Goal: Information Seeking & Learning: Understand process/instructions

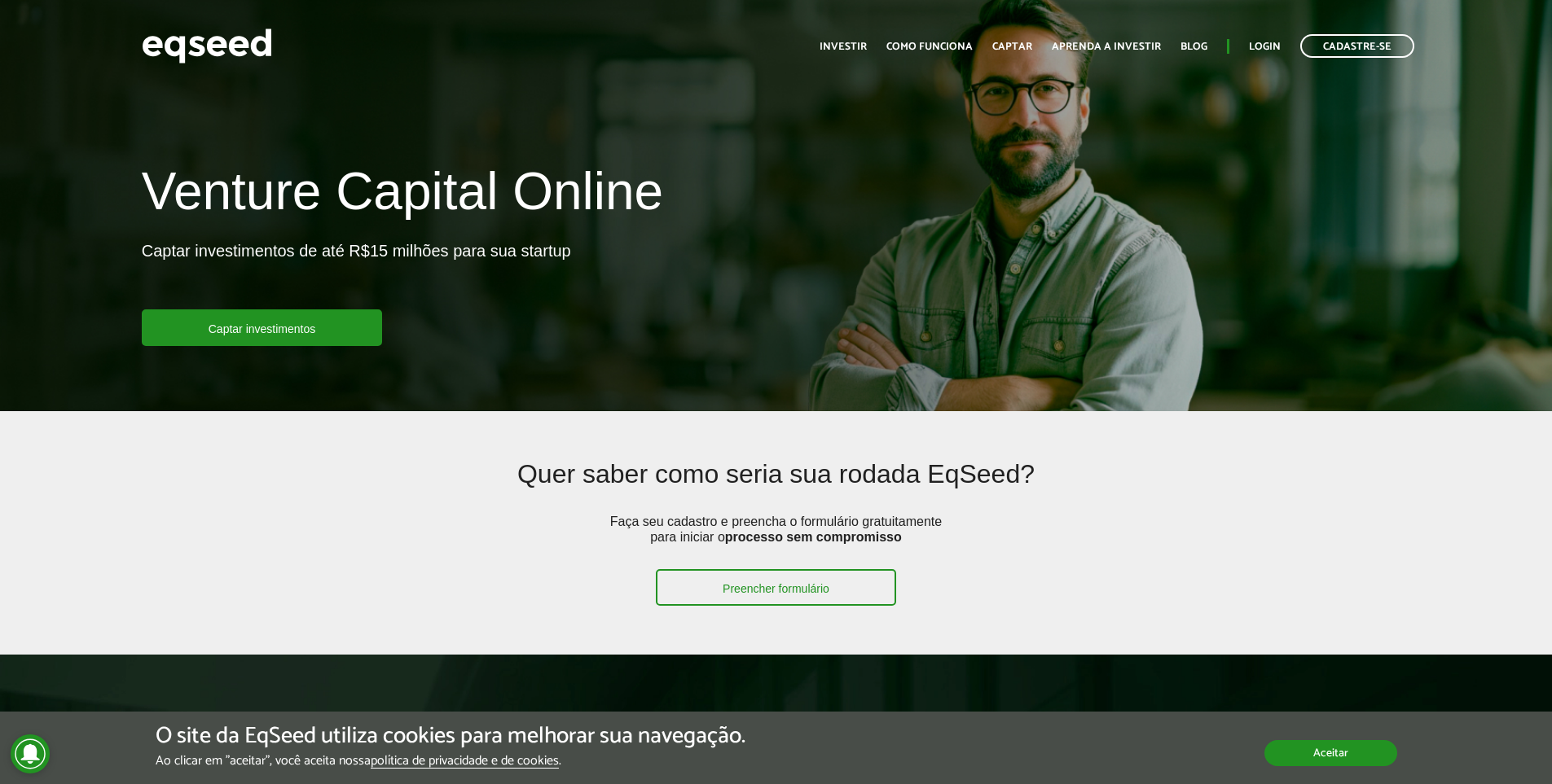
click at [1331, 758] on button "Aceitar" at bounding box center [1331, 753] width 132 height 26
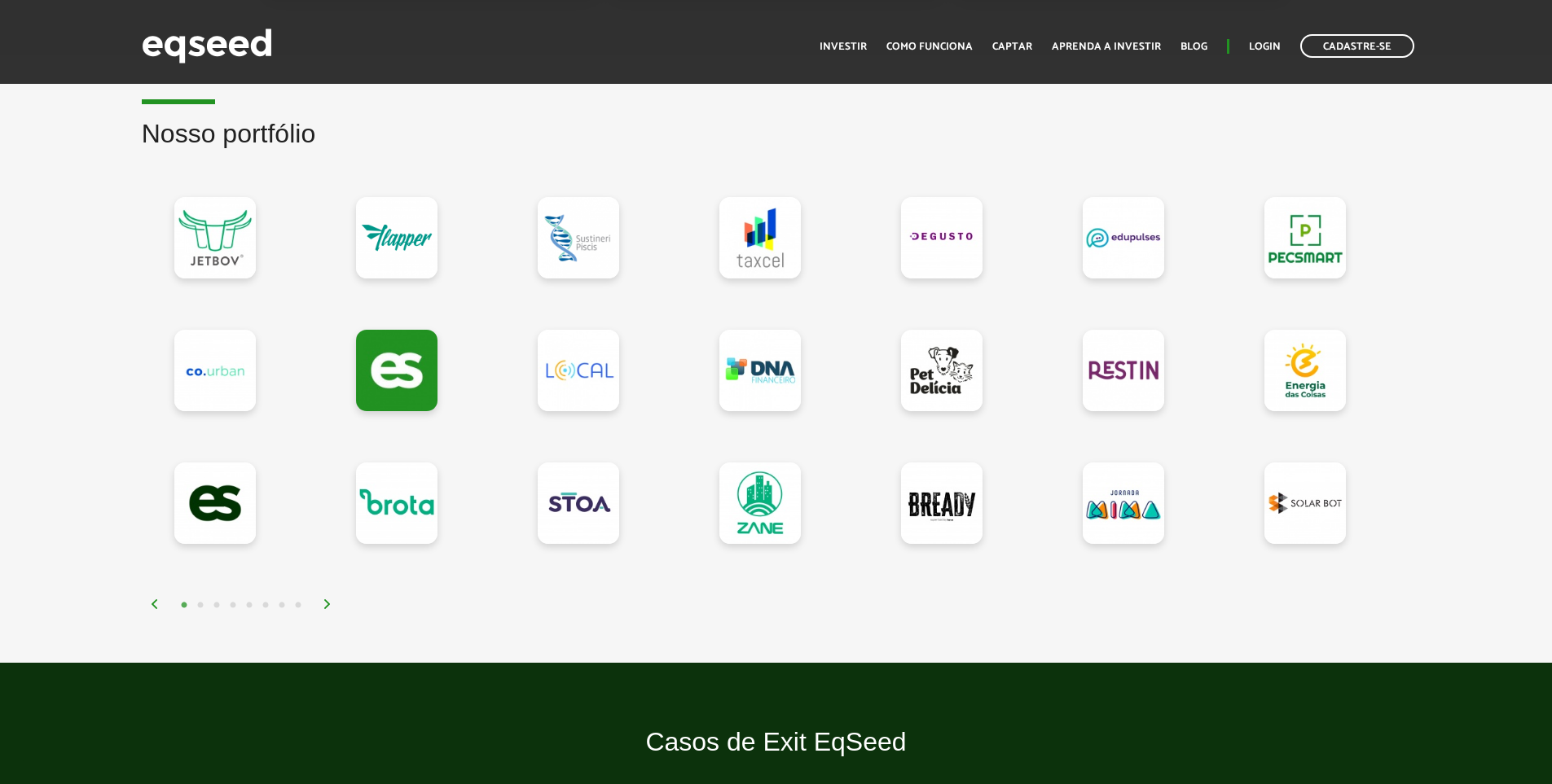
scroll to position [1366, 0]
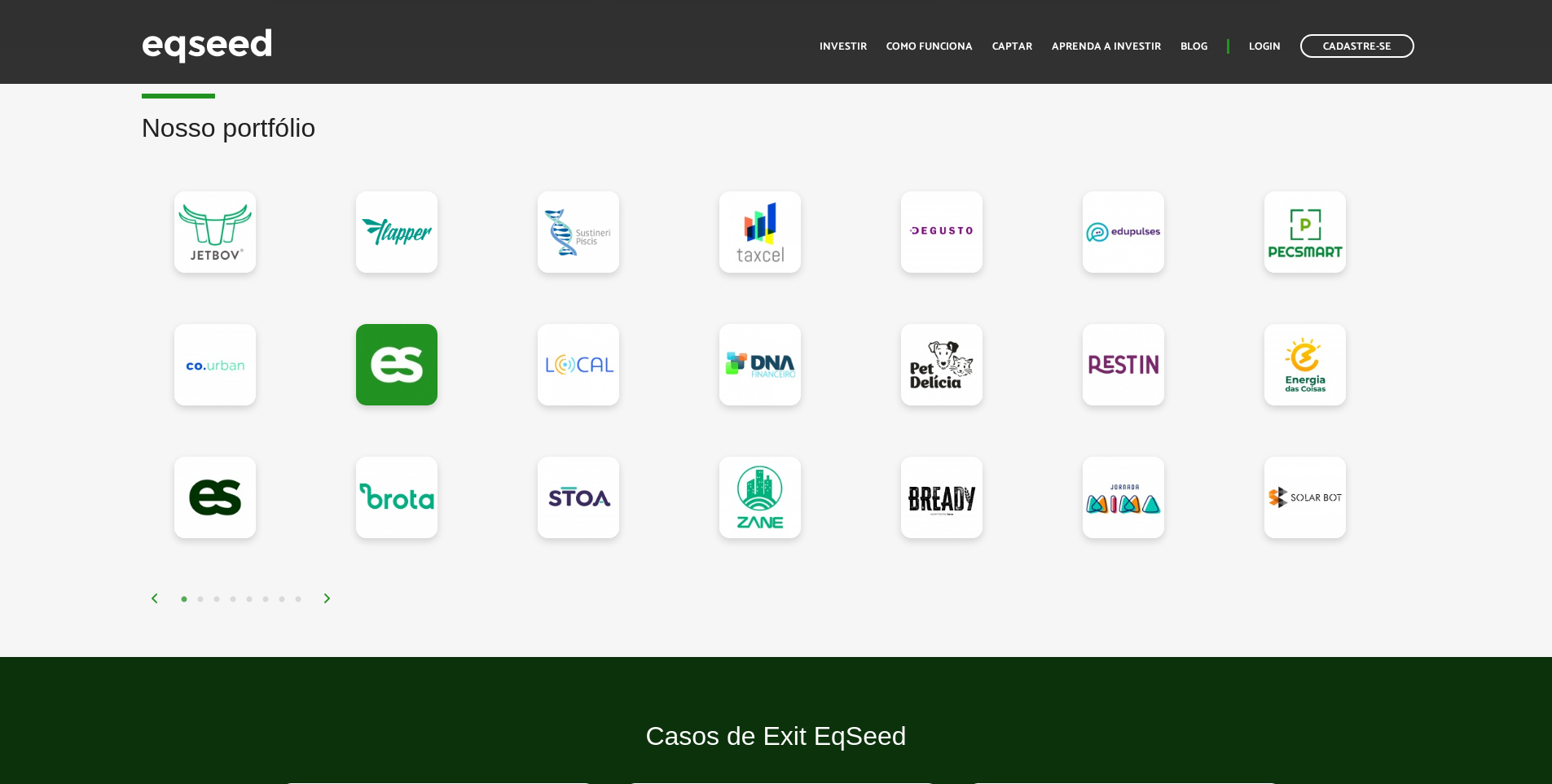
click at [327, 597] on img at bounding box center [328, 598] width 10 height 10
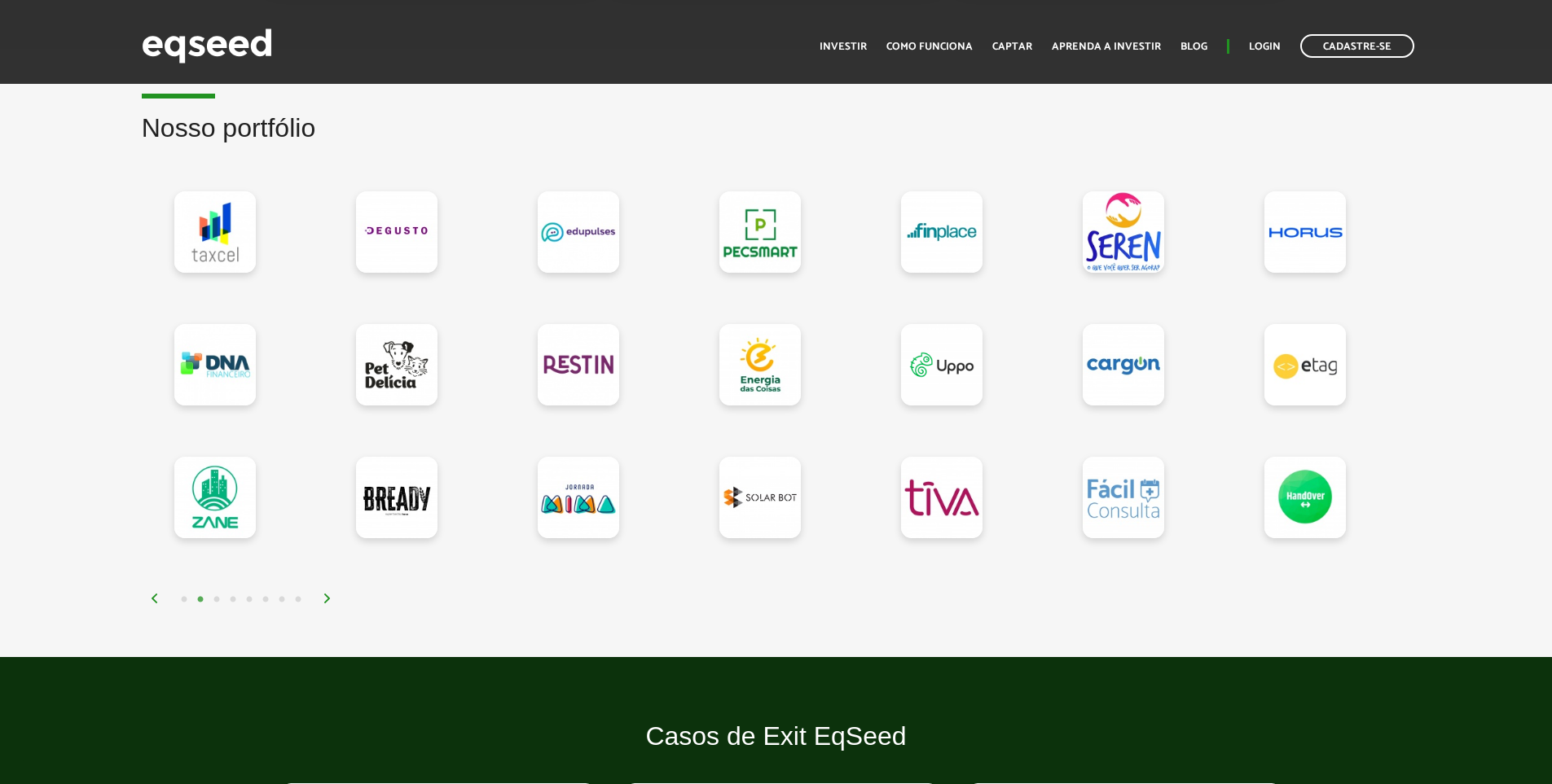
click at [326, 597] on img at bounding box center [328, 598] width 10 height 10
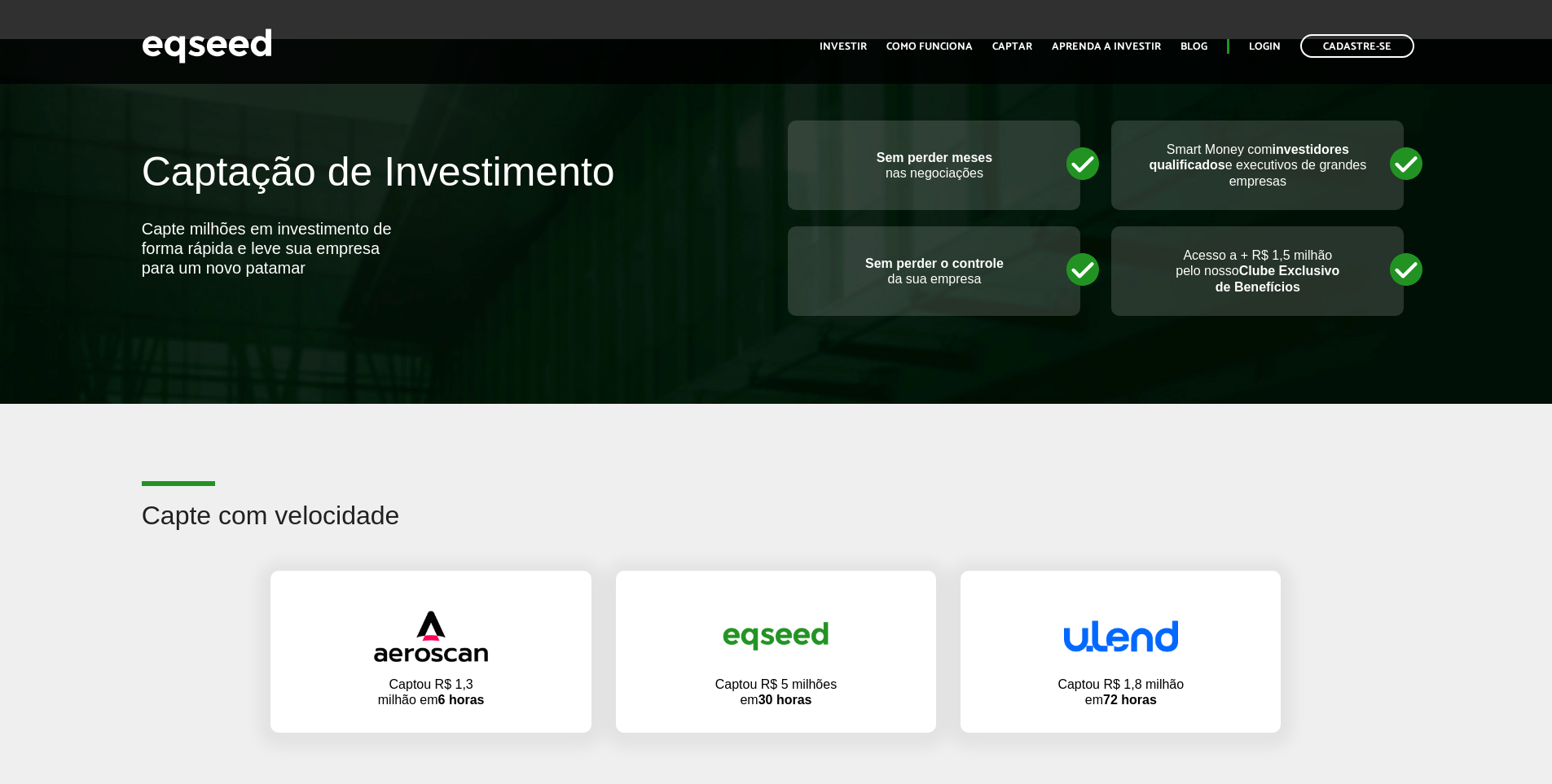
scroll to position [551, 0]
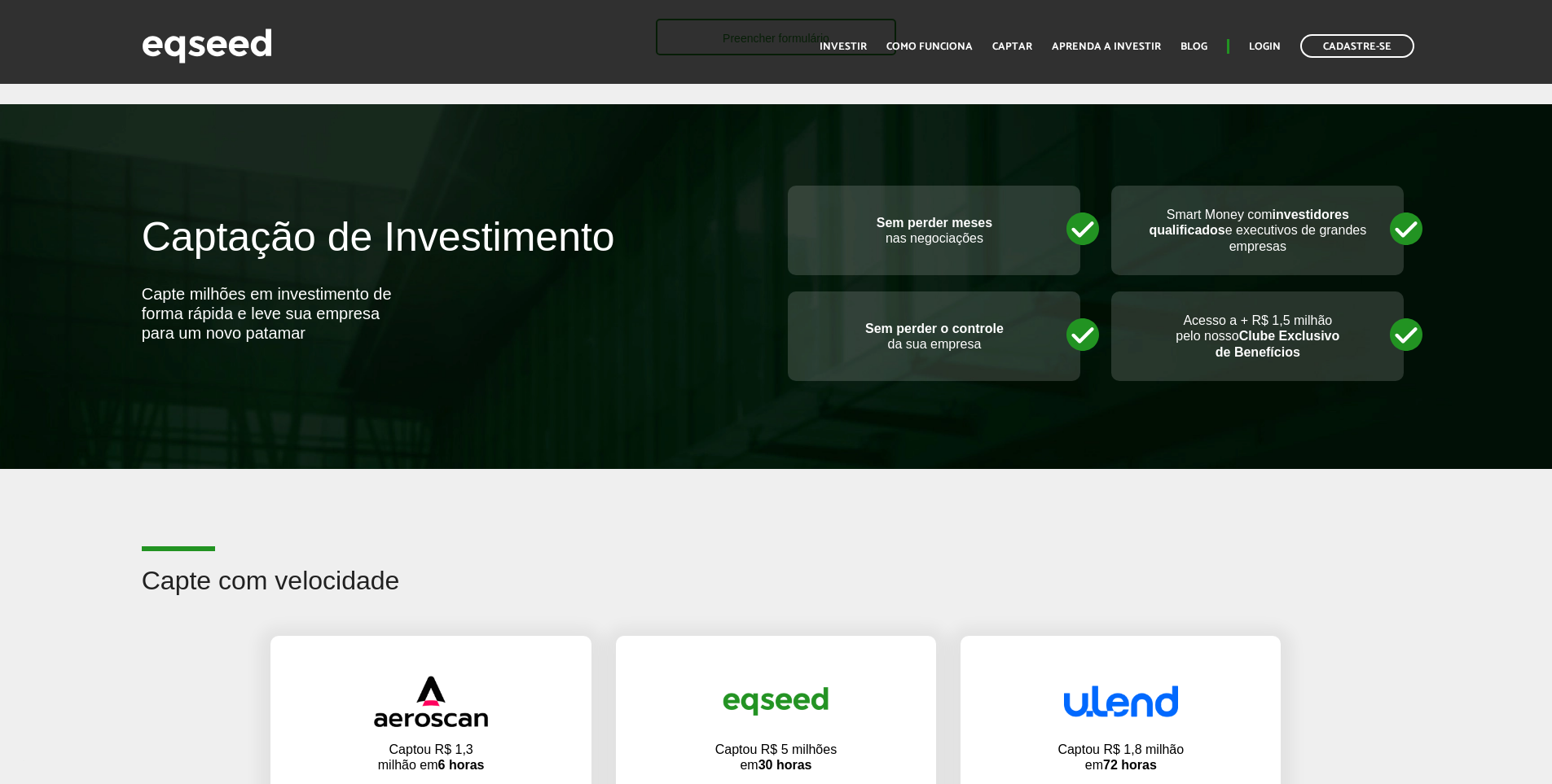
click at [966, 36] on ul "Início Investir Como funciona Captar Aprenda a investir Blog Login Cadastre-se" at bounding box center [1117, 46] width 612 height 24
click at [962, 46] on link "Como funciona" at bounding box center [929, 46] width 86 height 11
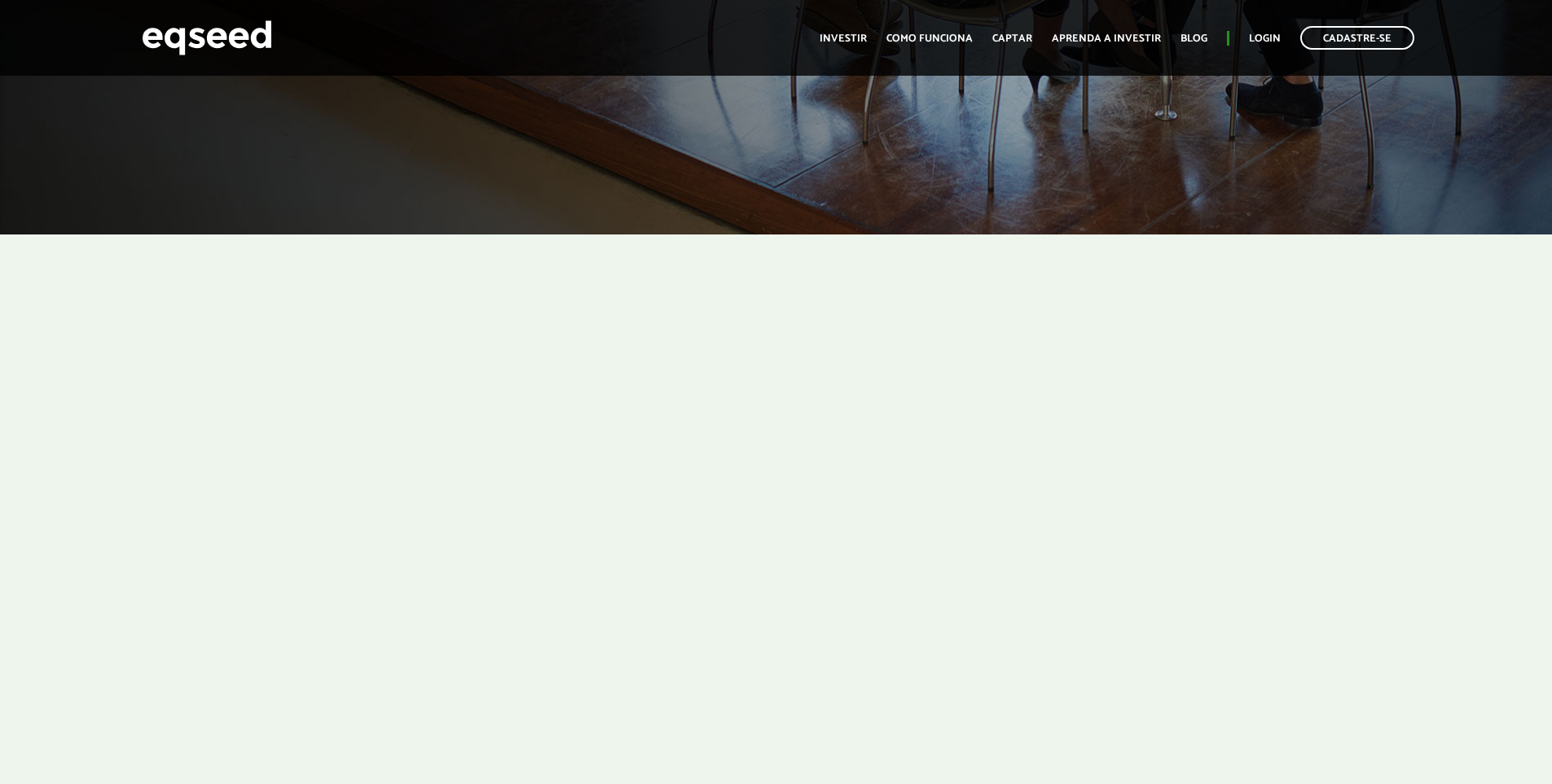
scroll to position [489, 0]
